Goal: Task Accomplishment & Management: Complete application form

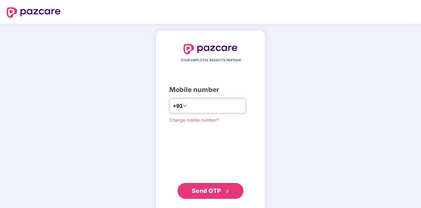
click at [194, 106] on input "number" at bounding box center [215, 105] width 54 height 11
type input "**********"
click at [217, 184] on button "Send OTP" at bounding box center [210, 191] width 66 height 16
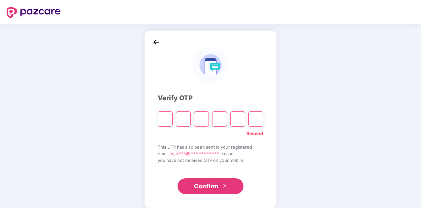
type input "*"
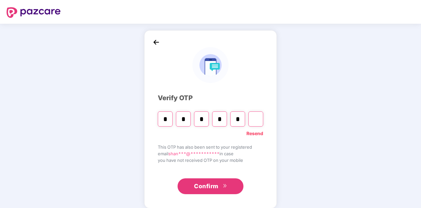
type input "*"
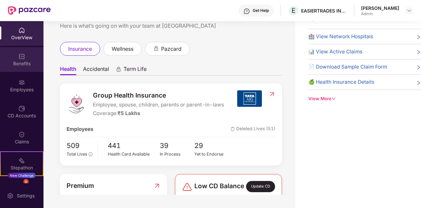
click at [23, 67] on div "Benefits" at bounding box center [21, 59] width 43 height 25
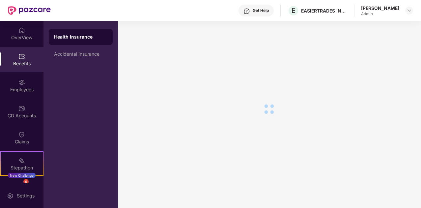
scroll to position [11, 0]
click at [28, 88] on div "Employees" at bounding box center [21, 89] width 43 height 7
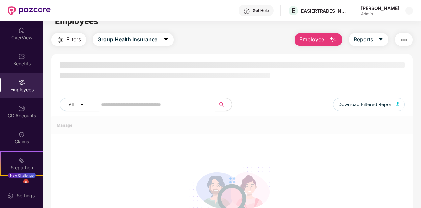
scroll to position [21, 0]
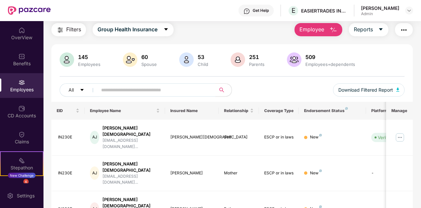
click at [335, 27] on img "button" at bounding box center [333, 30] width 8 height 8
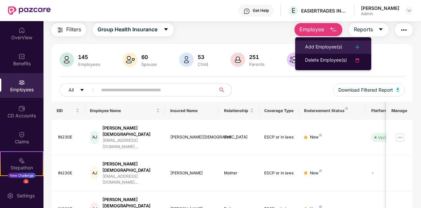
click at [335, 44] on div "Add Employee(s)" at bounding box center [323, 47] width 37 height 8
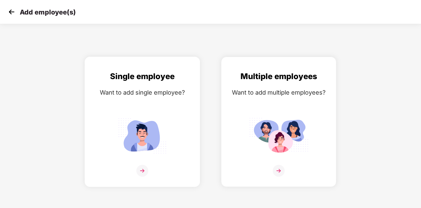
click at [142, 169] on img at bounding box center [142, 171] width 12 height 12
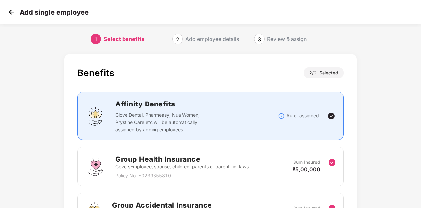
scroll to position [81, 0]
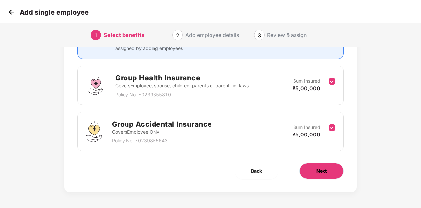
click at [310, 172] on button "Next" at bounding box center [321, 171] width 44 height 16
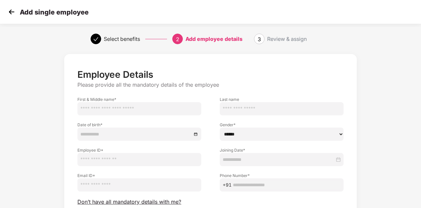
scroll to position [56, 0]
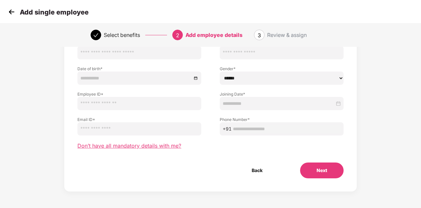
click at [111, 146] on span "Don’t have all mandatory details with me?" at bounding box center [129, 145] width 104 height 7
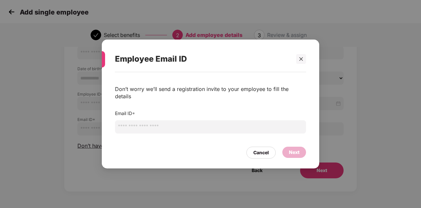
click at [150, 123] on input "email" at bounding box center [210, 126] width 191 height 13
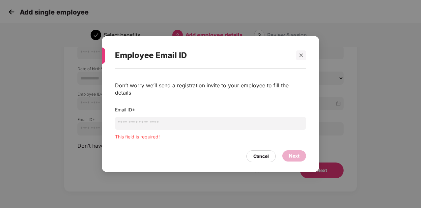
paste input "**********"
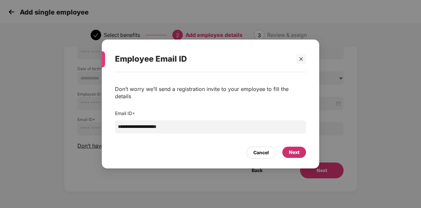
type input "**********"
click at [302, 149] on div "Next" at bounding box center [294, 151] width 24 height 11
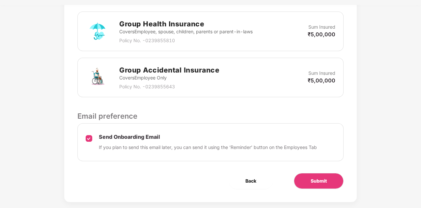
scroll to position [212, 0]
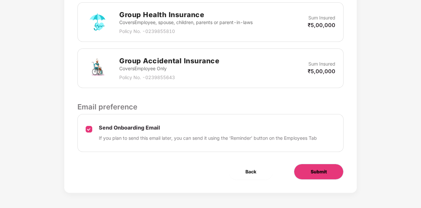
click at [305, 170] on button "Submit" at bounding box center [319, 172] width 50 height 16
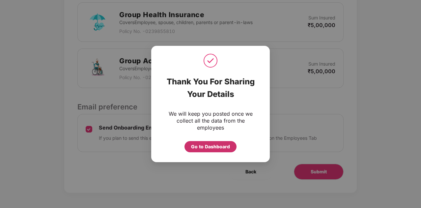
click at [211, 147] on div "Go to Dashboard" at bounding box center [210, 146] width 39 height 7
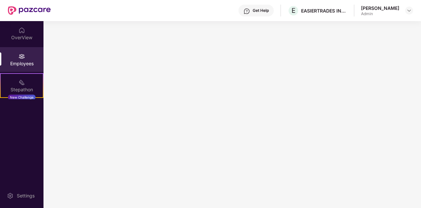
scroll to position [0, 0]
